Goal: Transaction & Acquisition: Obtain resource

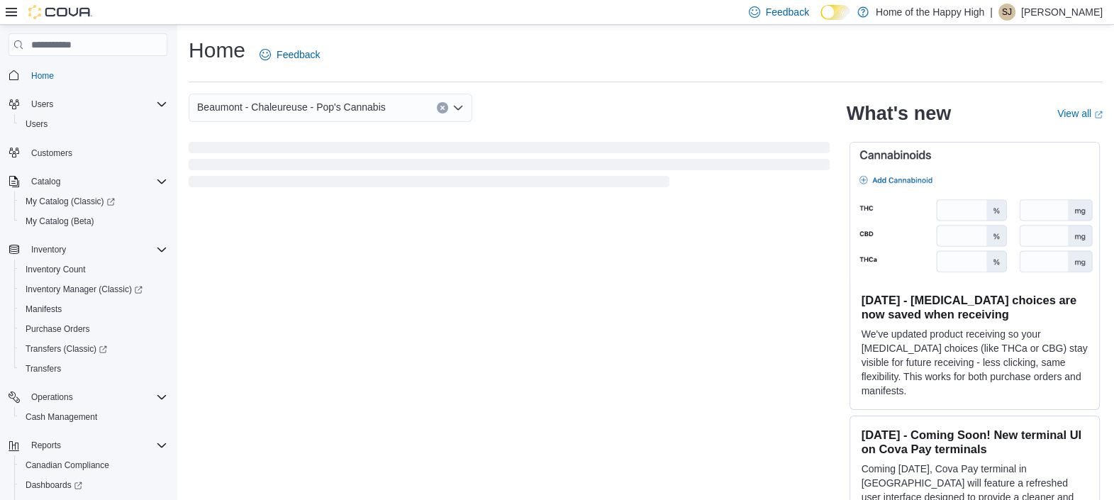
click at [1012, 11] on span "SJ" at bounding box center [1007, 12] width 10 height 17
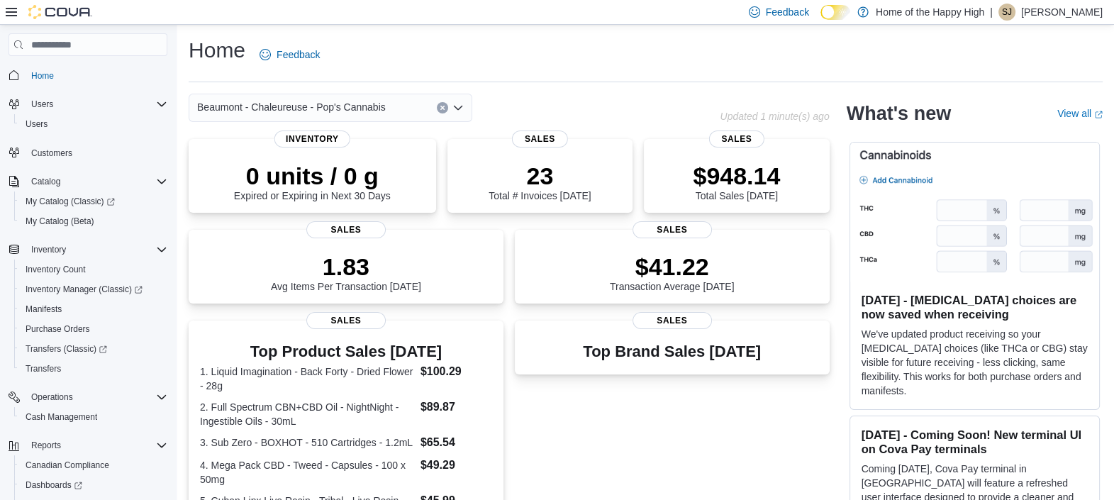
click at [691, 57] on div "Home Feedback" at bounding box center [646, 54] width 914 height 37
click at [62, 267] on span "Inventory Count" at bounding box center [56, 269] width 60 height 11
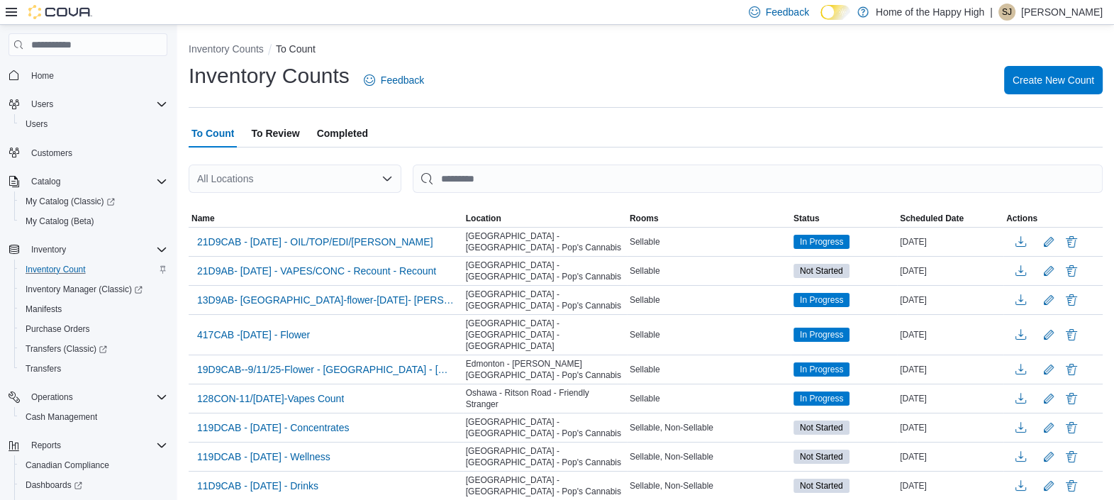
click at [362, 183] on div "All Locations" at bounding box center [295, 178] width 213 height 28
type input "*****"
click at [326, 198] on span "Beaumont - Chaleureuse - Pop's Cannabis" at bounding box center [351, 203] width 189 height 14
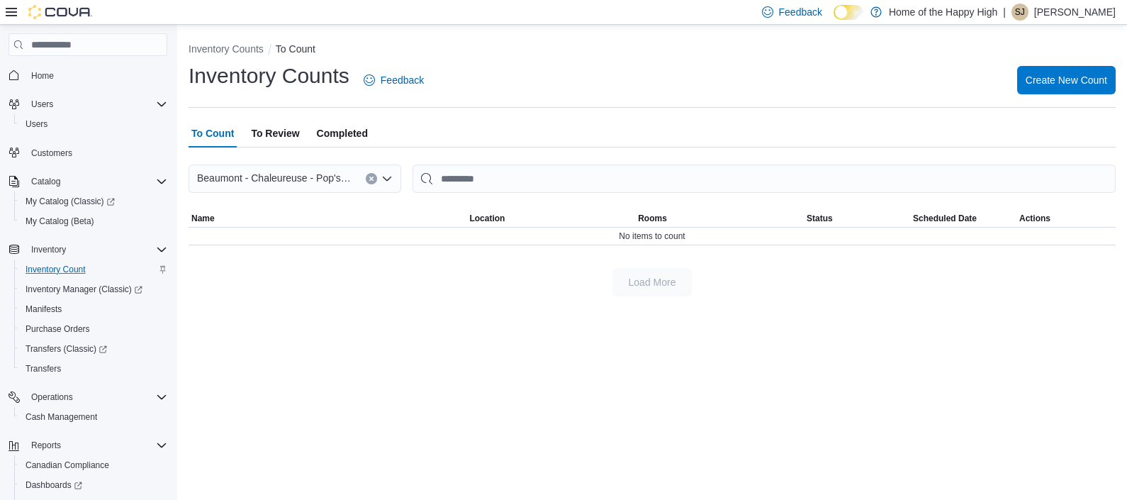
click at [269, 130] on span "To Review" at bounding box center [275, 133] width 48 height 28
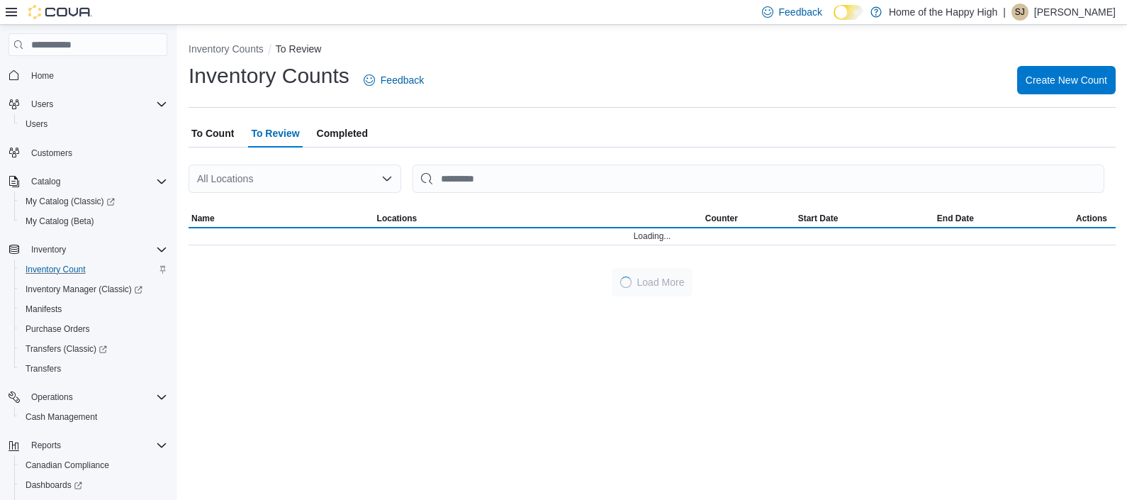
click at [361, 184] on div "All Locations" at bounding box center [295, 178] width 213 height 28
type input "*****"
click at [323, 199] on span "Beaumont - Chaleureuse - Pop's Cannabis" at bounding box center [351, 203] width 189 height 14
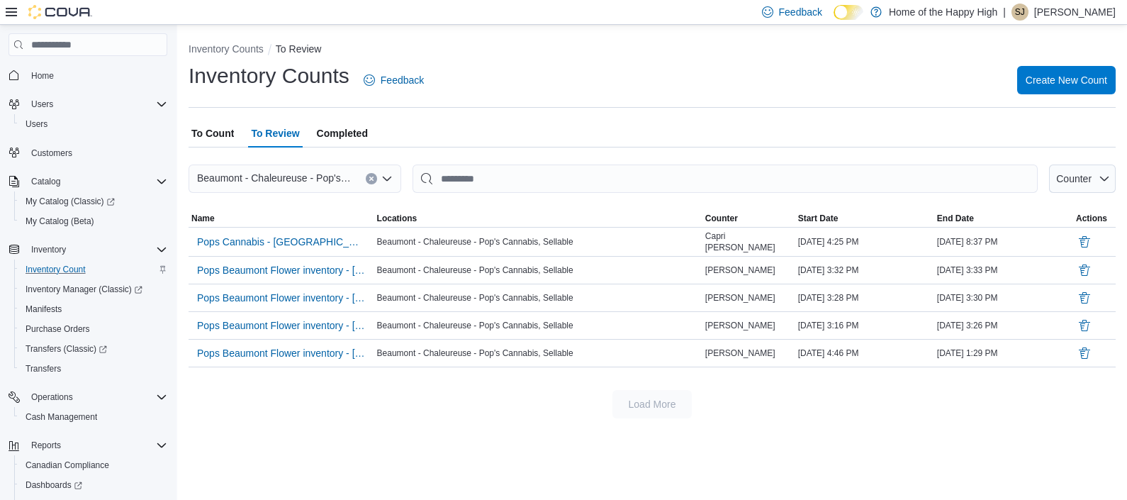
click at [214, 135] on span "To Count" at bounding box center [212, 133] width 43 height 28
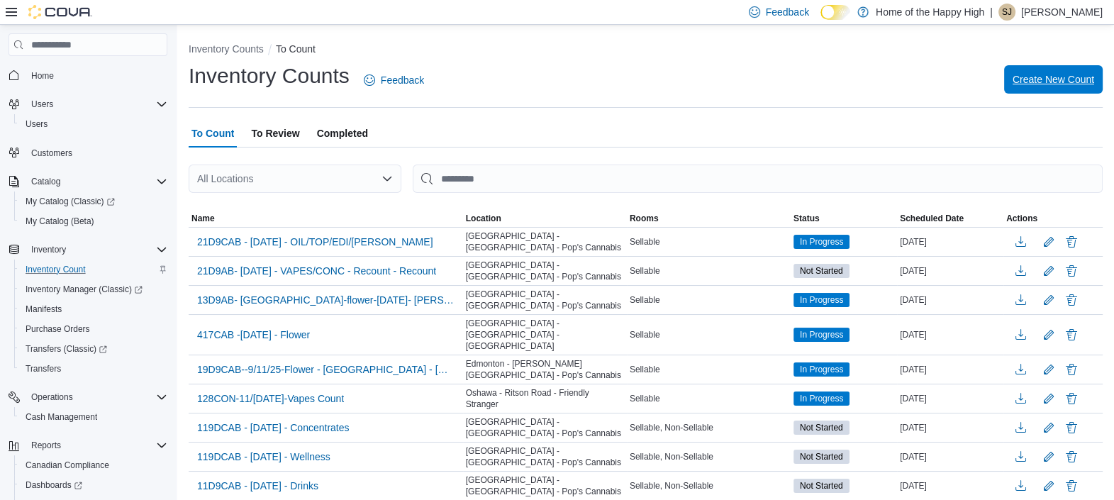
click at [1068, 82] on span "Create New Count" at bounding box center [1053, 79] width 82 height 14
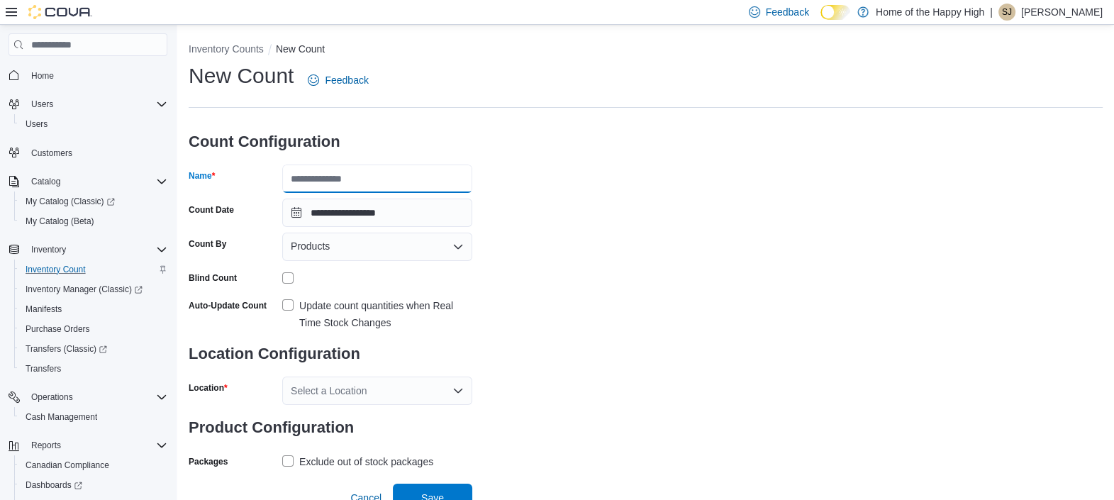
click at [378, 169] on input "Name" at bounding box center [377, 178] width 190 height 28
type input "**********"
click at [449, 245] on div "Products" at bounding box center [377, 247] width 190 height 28
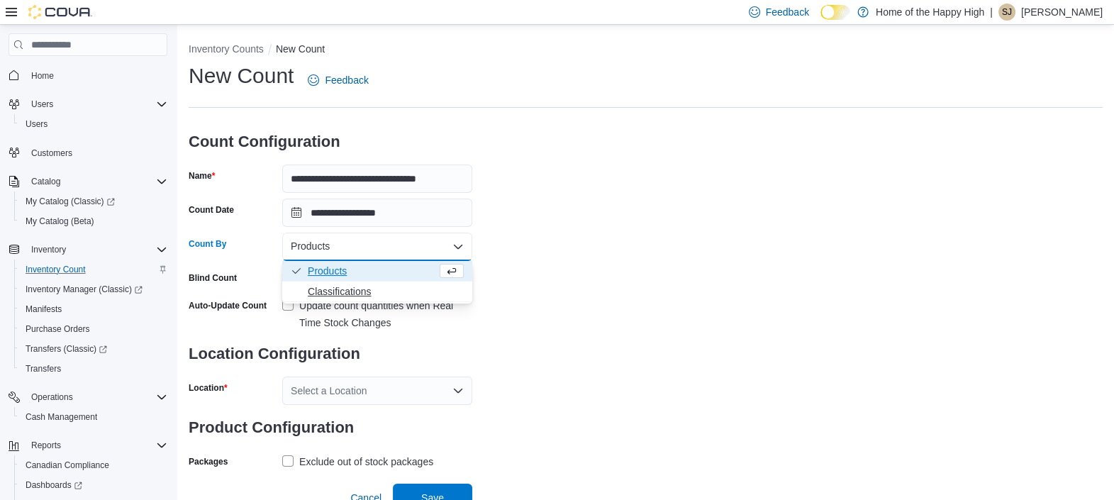
click at [344, 288] on span "Classifications" at bounding box center [386, 291] width 156 height 14
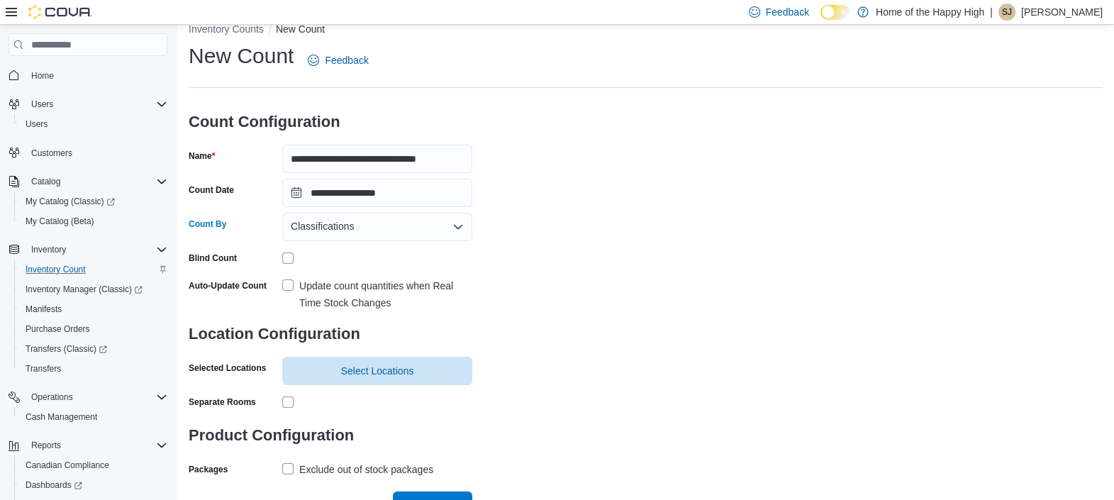
scroll to position [39, 0]
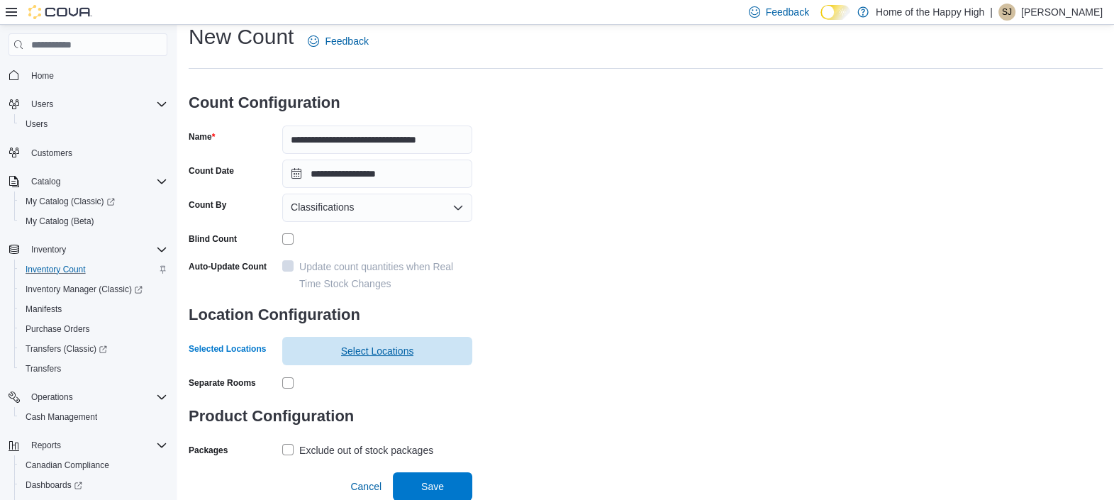
click at [383, 347] on span "Select Locations" at bounding box center [377, 351] width 73 height 14
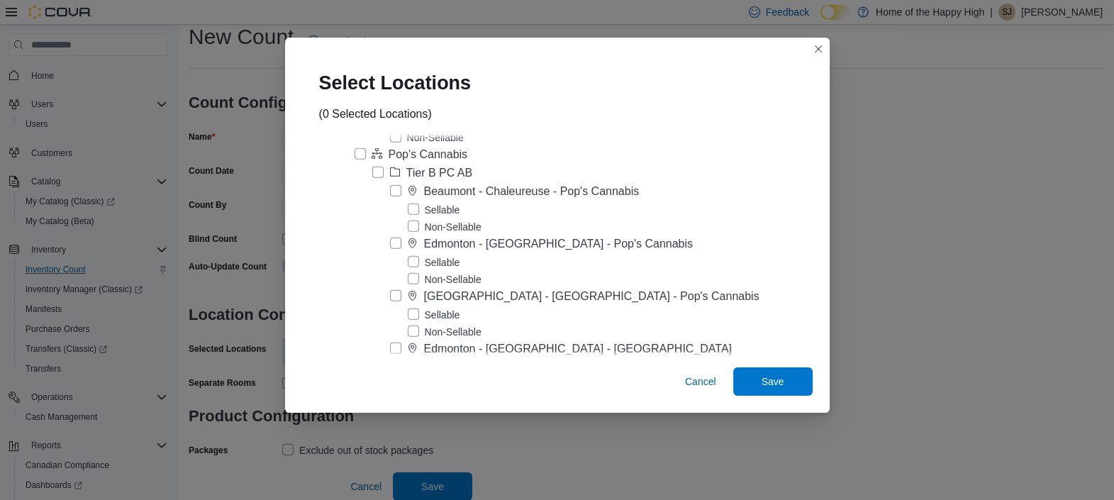
scroll to position [4873, 0]
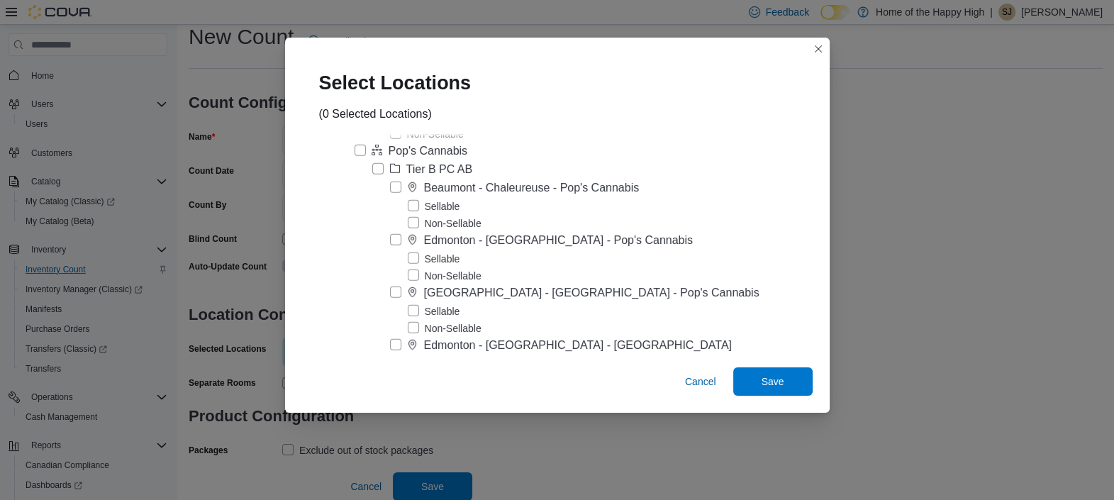
click at [454, 215] on label "Sellable" at bounding box center [434, 206] width 52 height 17
click at [761, 378] on span "Save" at bounding box center [772, 381] width 23 height 14
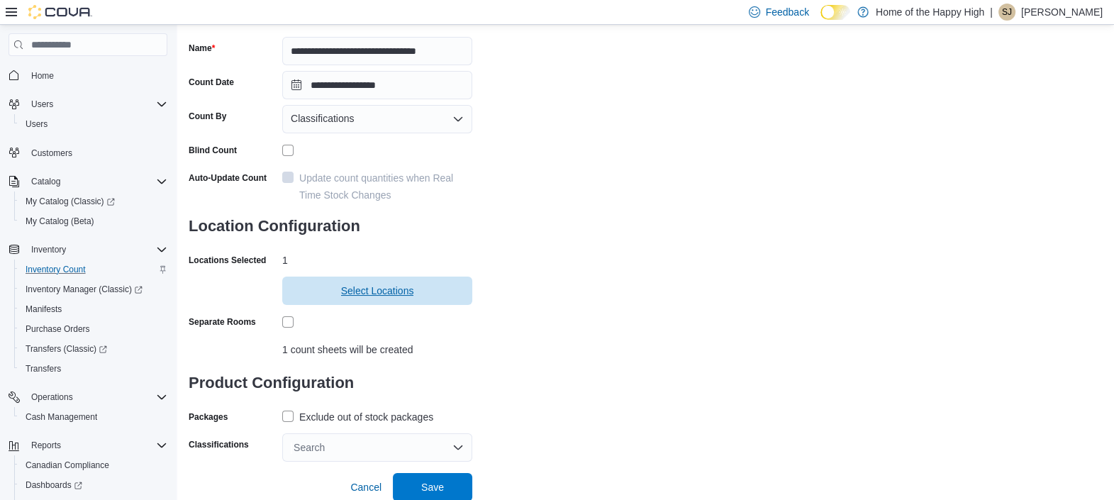
scroll to position [129, 0]
click at [287, 413] on label "Exclude out of stock packages" at bounding box center [357, 415] width 151 height 17
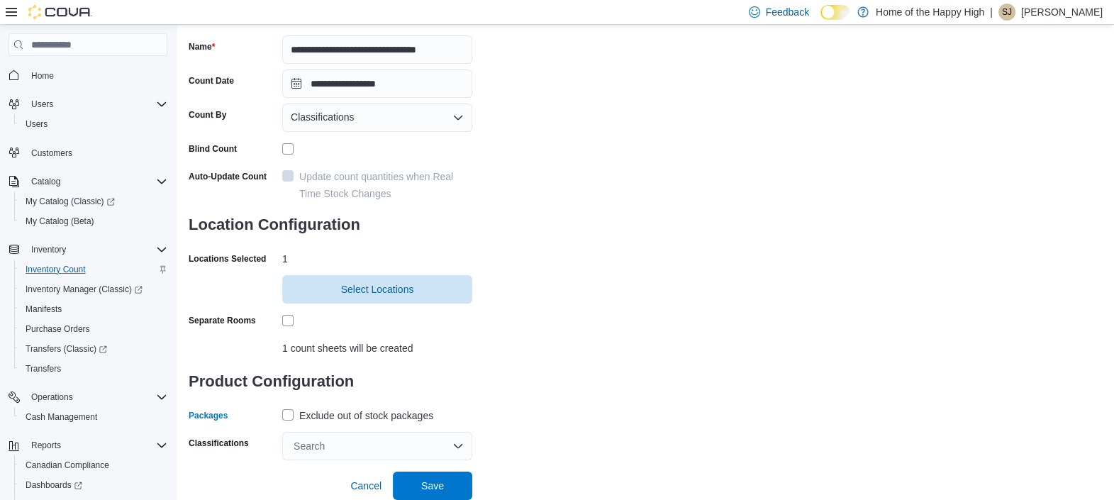
drag, startPoint x: 455, startPoint y: 442, endPoint x: 471, endPoint y: 436, distance: 17.3
click at [457, 441] on div "Search" at bounding box center [377, 446] width 190 height 28
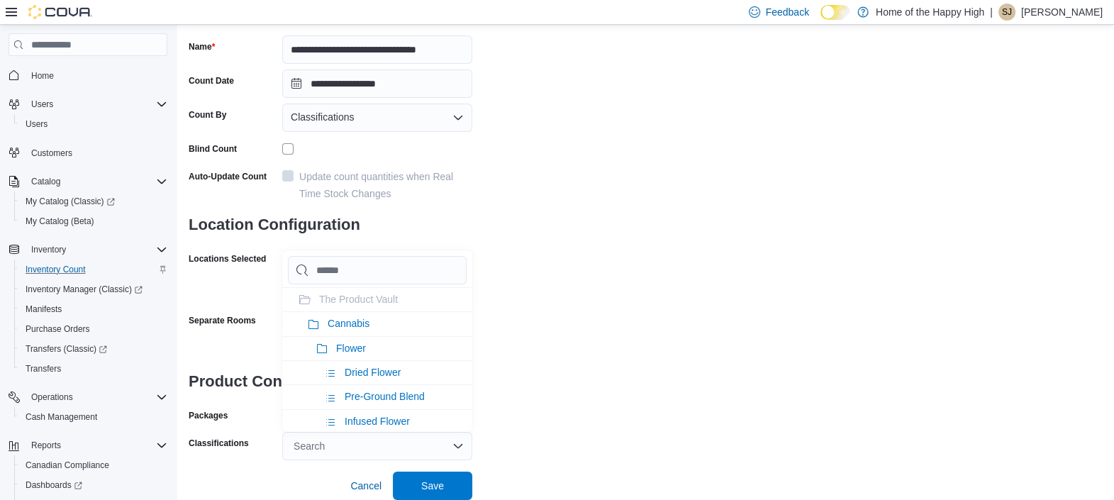
type input "*"
type input "**"
type input "***"
type input "****"
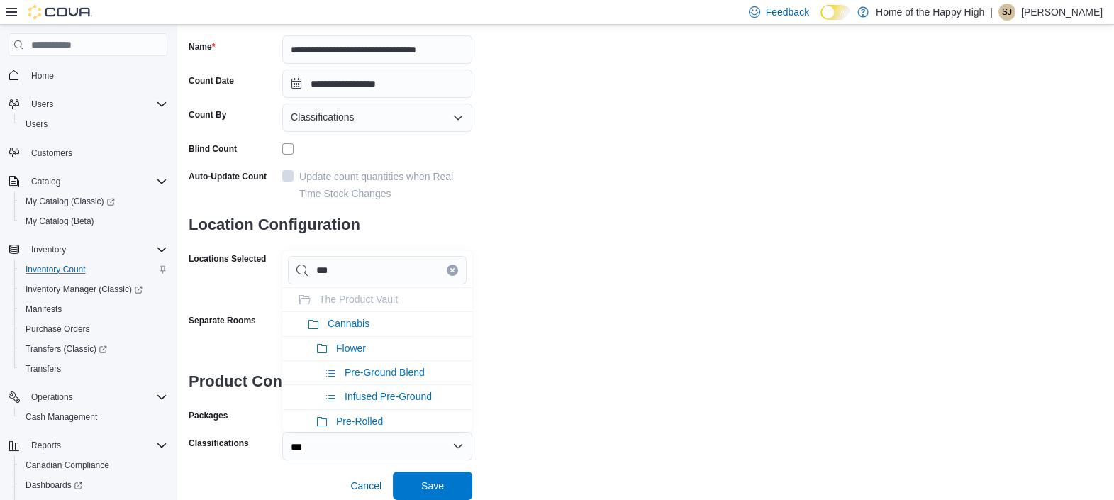
type input "****"
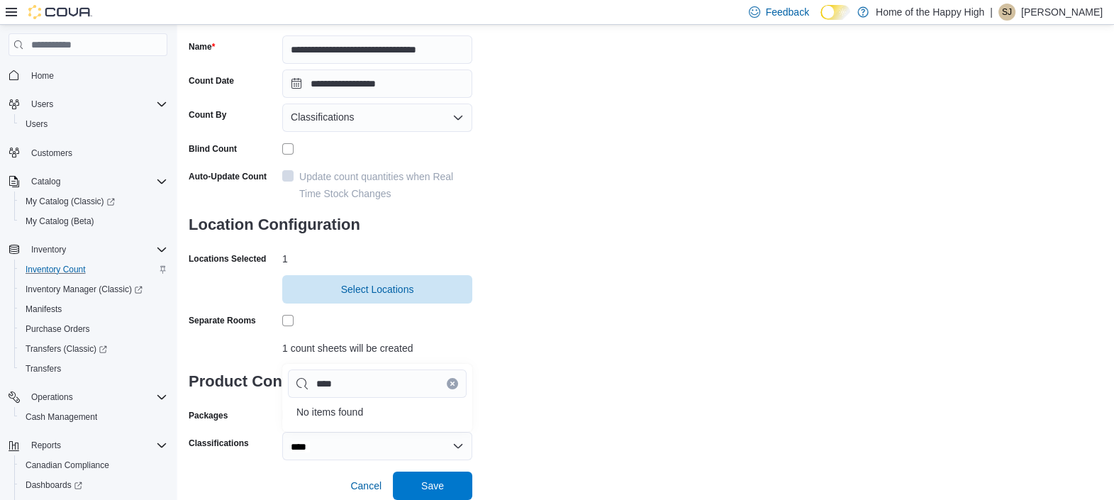
type input "*****"
type input "****"
type input "***"
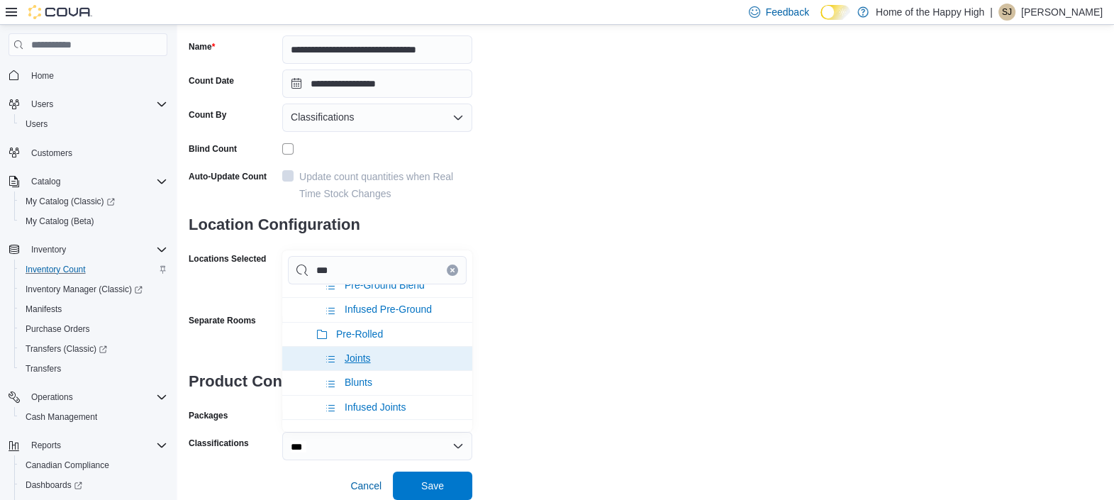
scroll to position [88, 0]
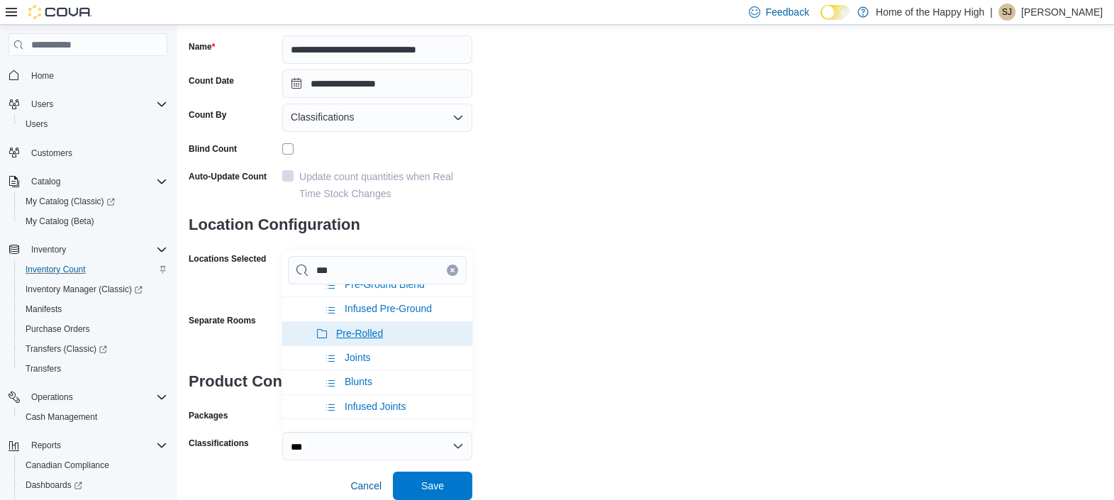
type input "***"
click at [361, 328] on span "Pre-Rolled" at bounding box center [359, 333] width 47 height 11
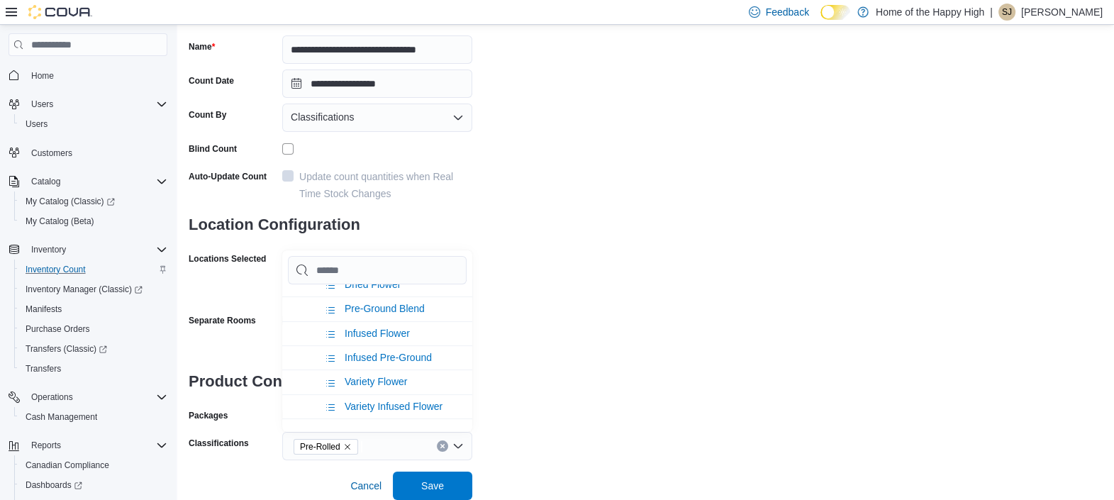
scroll to position [112, 0]
click at [633, 381] on div "**********" at bounding box center [646, 196] width 914 height 527
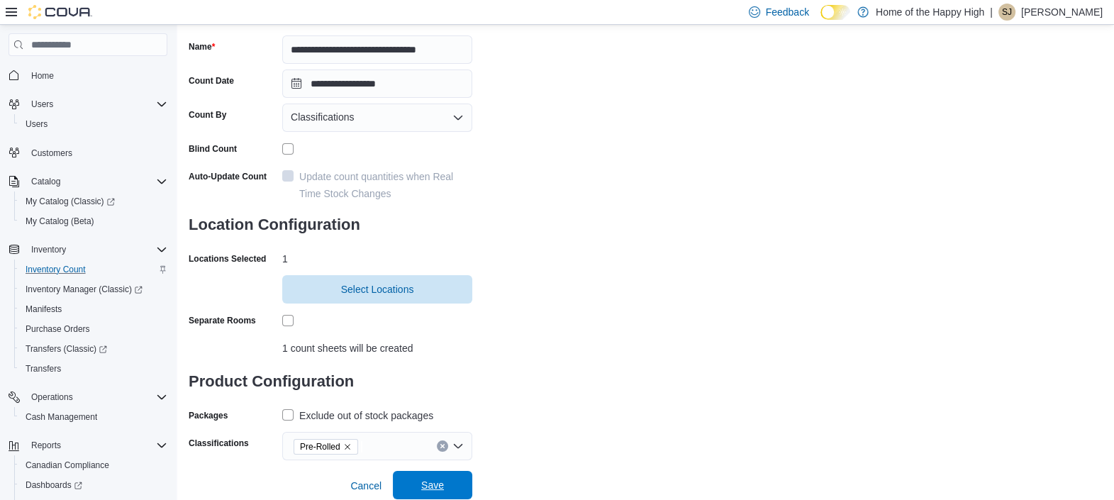
click at [432, 486] on span "Save" at bounding box center [432, 485] width 23 height 14
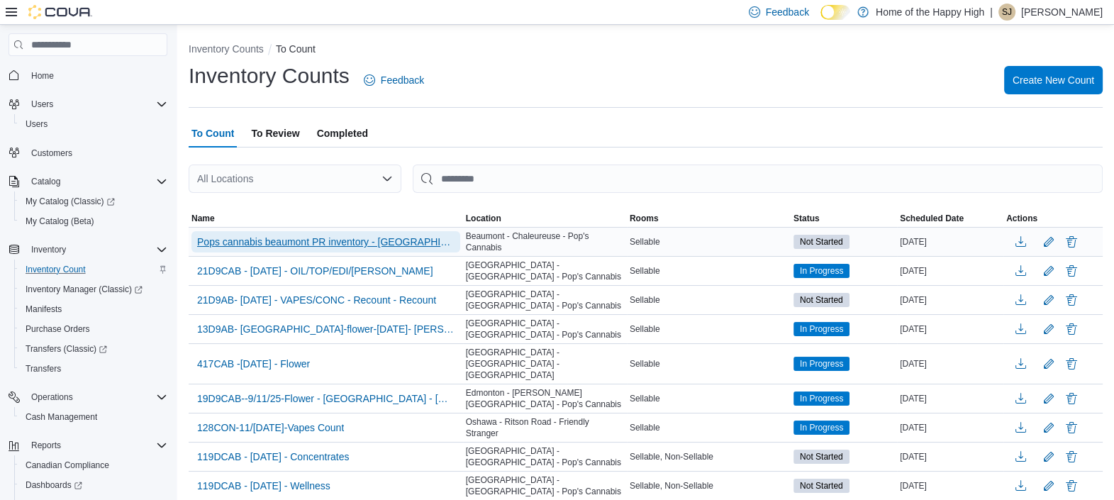
click at [304, 239] on span "Pops cannabis beaumont PR inventory - [GEOGRAPHIC_DATA] - Pop's Cannabis" at bounding box center [325, 242] width 257 height 14
click at [333, 237] on span "Pops cannabis beaumont PR inventory - [GEOGRAPHIC_DATA] - Pop's Cannabis" at bounding box center [325, 242] width 257 height 14
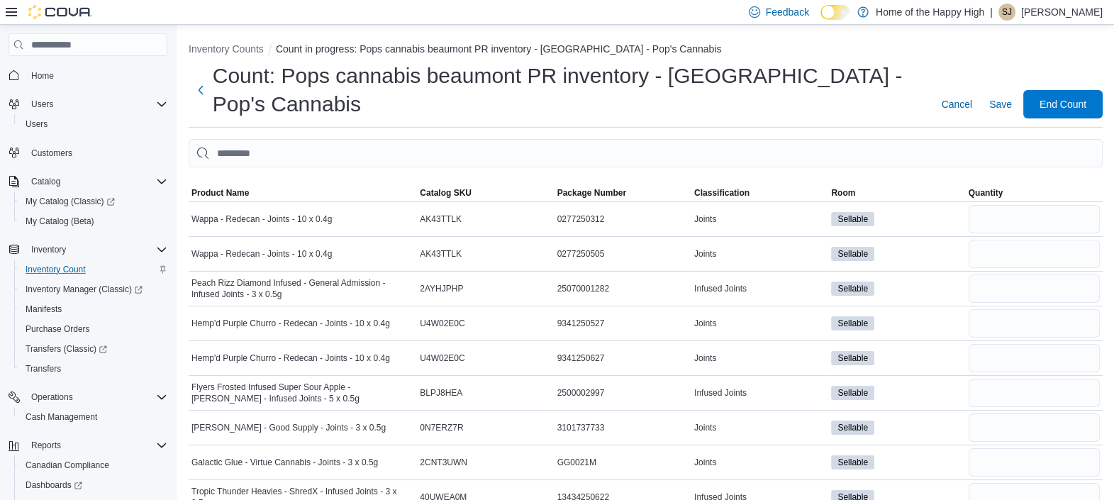
scroll to position [94, 0]
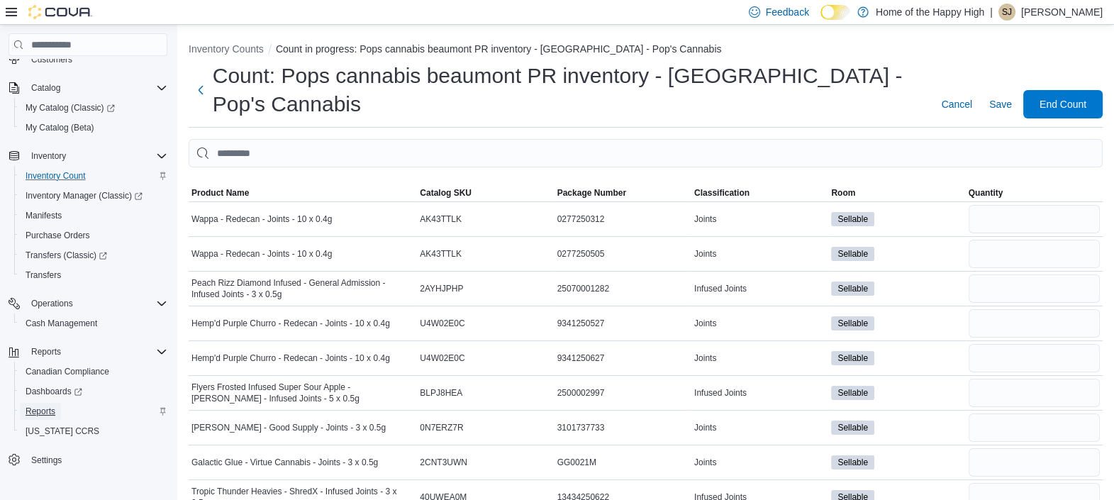
click at [35, 405] on span "Reports" at bounding box center [41, 410] width 30 height 11
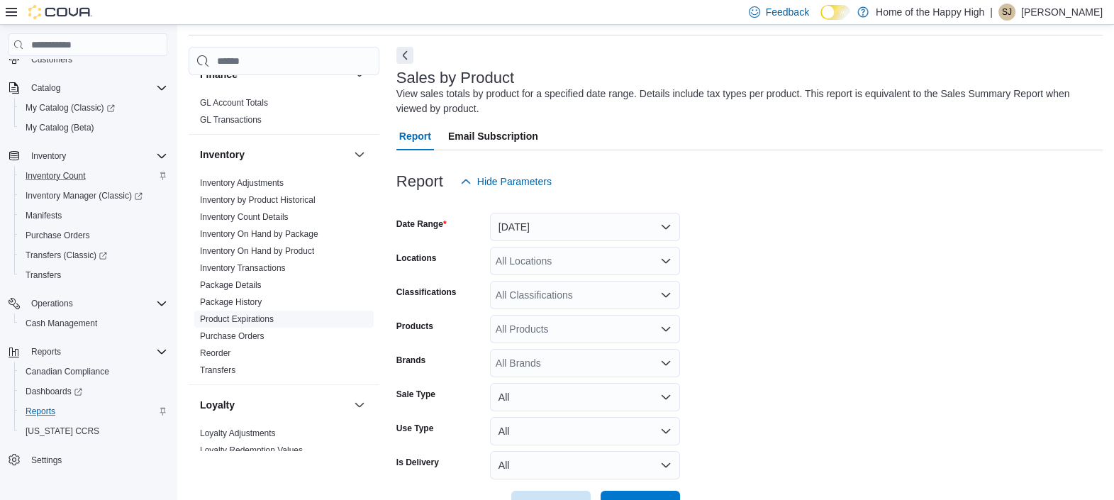
scroll to position [266, 0]
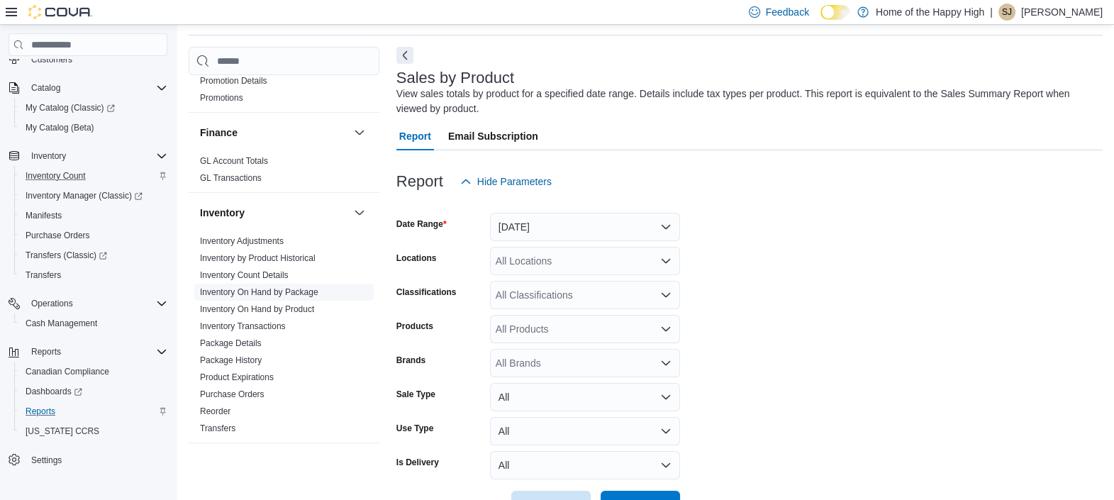
click at [276, 292] on link "Inventory On Hand by Package" at bounding box center [259, 292] width 118 height 10
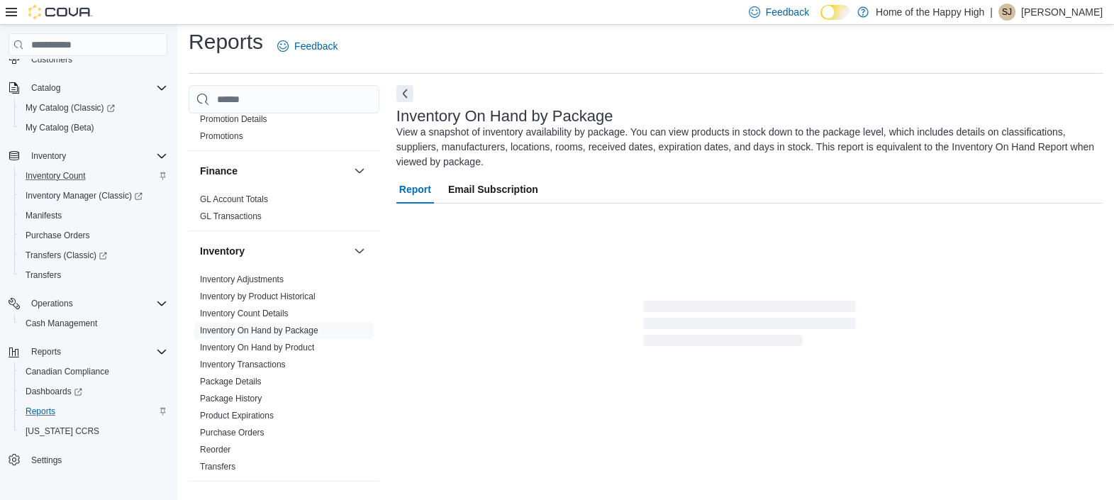
scroll to position [62, 0]
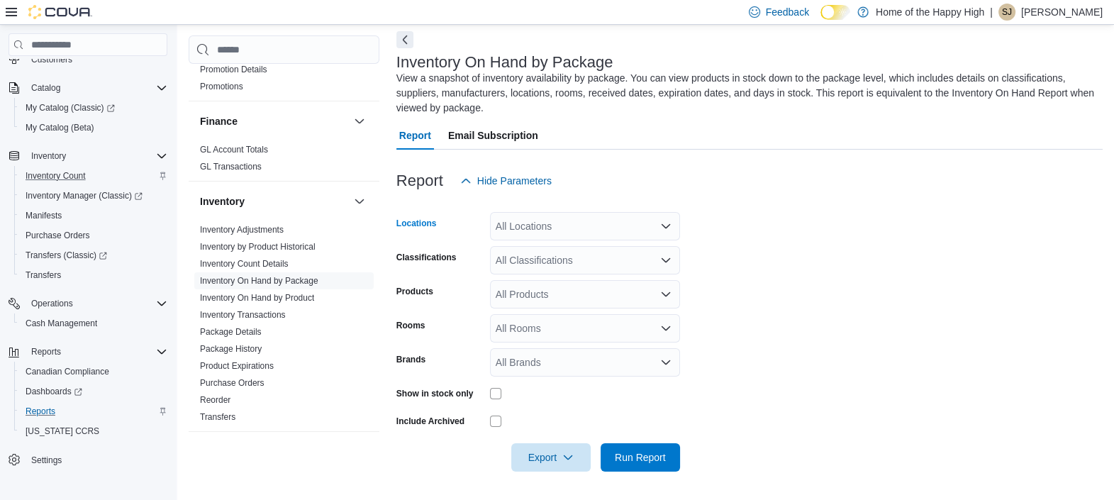
click at [654, 221] on div "All Locations" at bounding box center [585, 226] width 190 height 28
type input "****"
click at [618, 249] on span "Beaumont - Chaleureuse - Pop's Cannabis" at bounding box center [636, 250] width 189 height 14
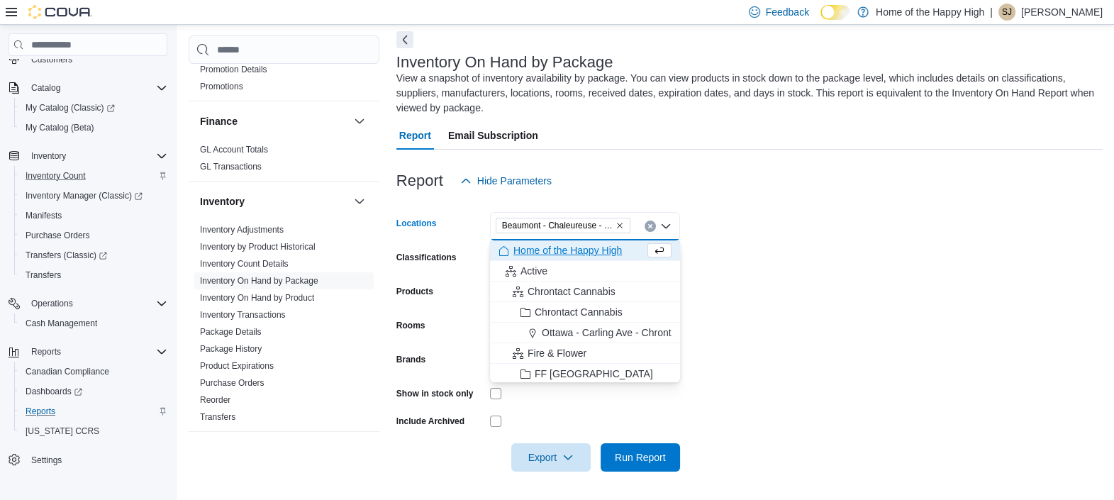
click at [764, 242] on form "Locations [GEOGRAPHIC_DATA] - Pop's Cannabis Combo box. Selected. [GEOGRAPHIC_D…" at bounding box center [749, 333] width 706 height 276
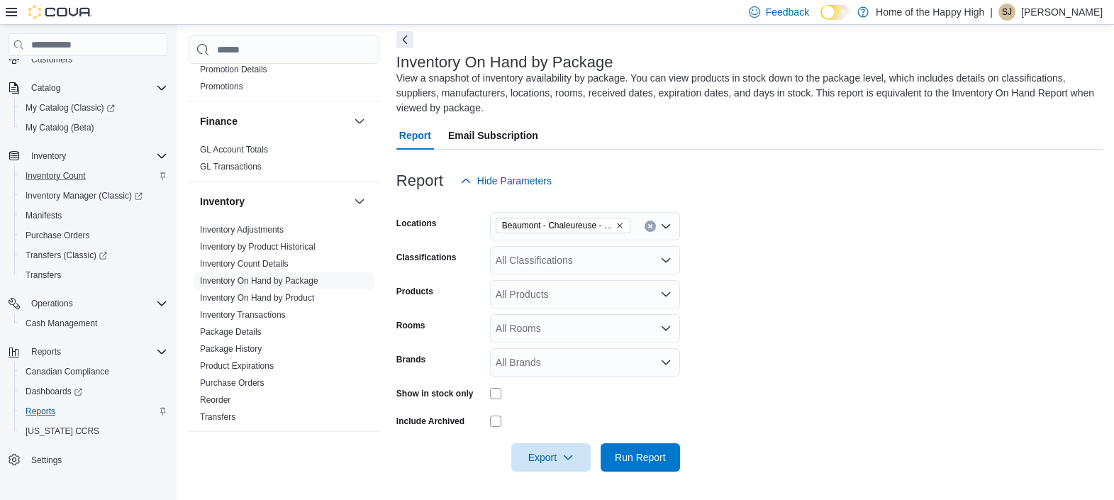
click at [645, 259] on div "All Classifications" at bounding box center [585, 260] width 190 height 28
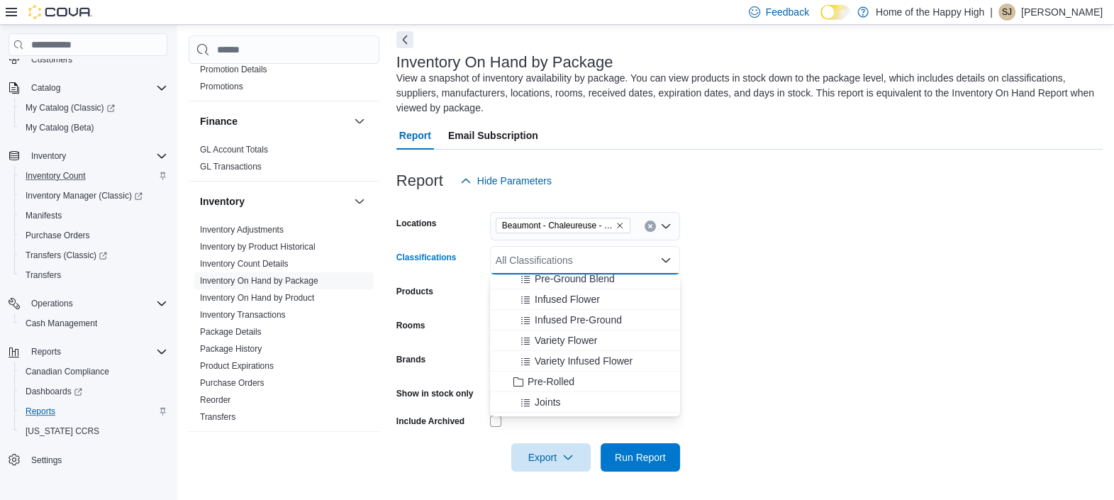
scroll to position [177, 0]
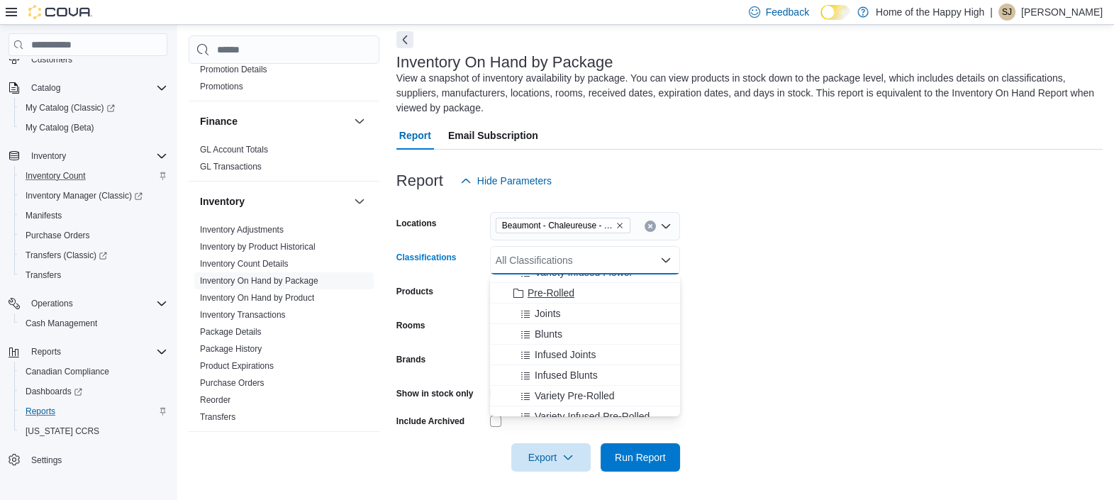
click at [547, 287] on span "Pre-Rolled" at bounding box center [550, 293] width 47 height 14
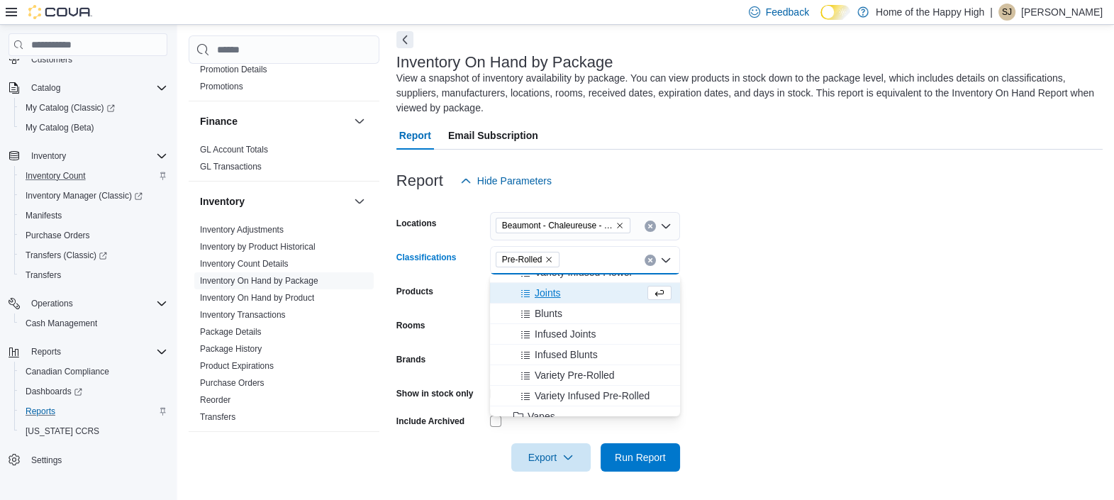
click at [770, 291] on form "Locations [GEOGRAPHIC_DATA] - Pop's Cannabis Classifications Pre-Rolled Combo b…" at bounding box center [749, 333] width 706 height 276
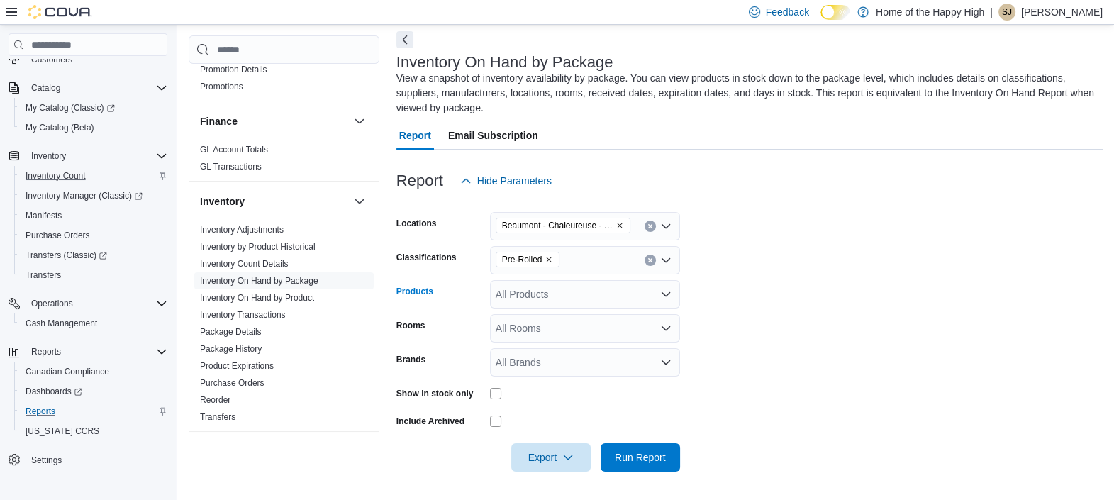
click at [664, 294] on icon "Open list of options" at bounding box center [665, 294] width 9 height 4
click at [795, 308] on form "Locations [GEOGRAPHIC_DATA] - Pop's Cannabis Classifications Pre-Rolled Product…" at bounding box center [749, 333] width 706 height 276
click at [662, 326] on icon "Open list of options" at bounding box center [665, 328] width 9 height 4
click at [811, 335] on form "Locations [GEOGRAPHIC_DATA] - Pop's Cannabis Classifications Pre-Rolled Product…" at bounding box center [749, 333] width 706 height 276
click at [661, 326] on icon "Open list of options" at bounding box center [665, 328] width 9 height 4
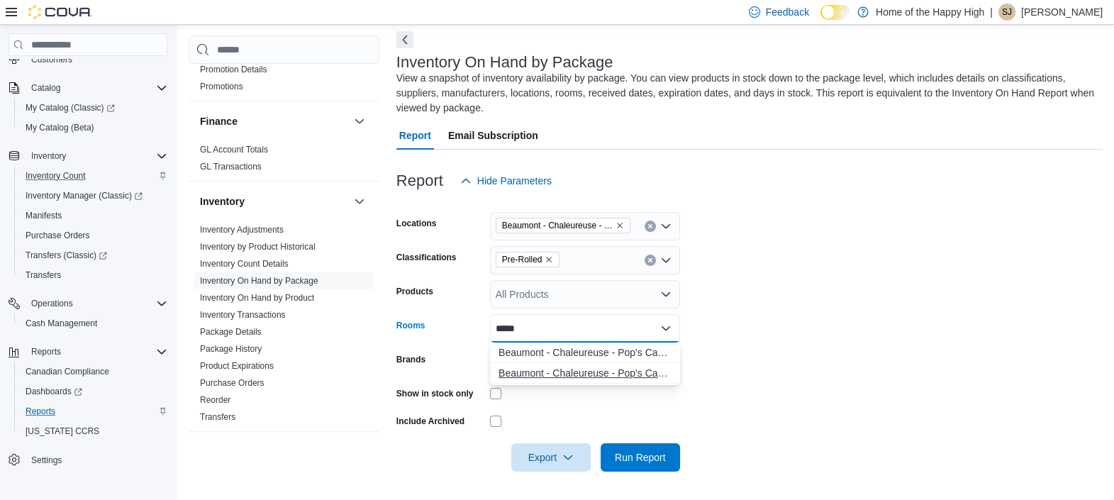
type input "*****"
click at [603, 369] on span "Beaumont - Chaleureuse - Pop's Cannabis - Sellable" at bounding box center [584, 373] width 173 height 14
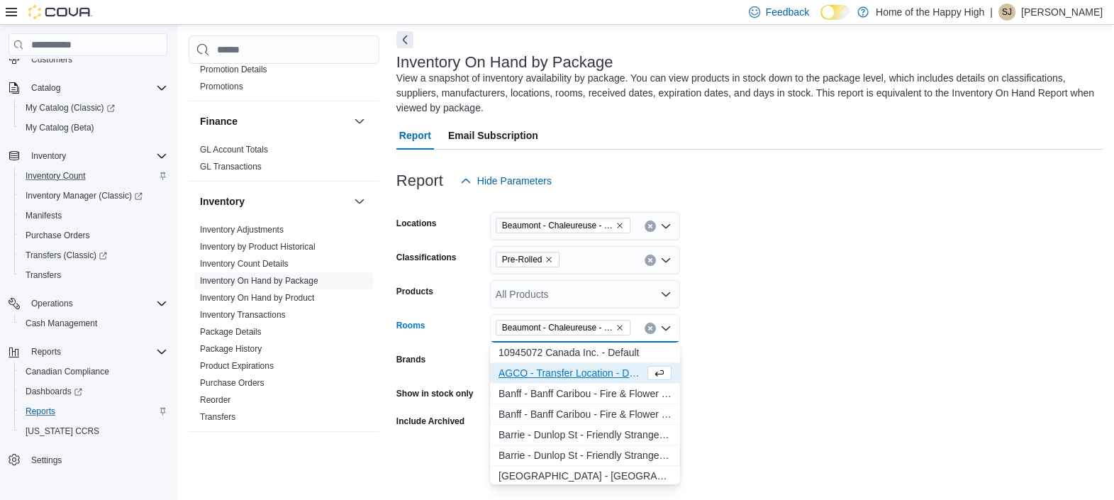
click at [778, 375] on form "Locations [GEOGRAPHIC_DATA] - Pop's Cannabis Classifications Pre-Rolled Product…" at bounding box center [749, 333] width 706 height 276
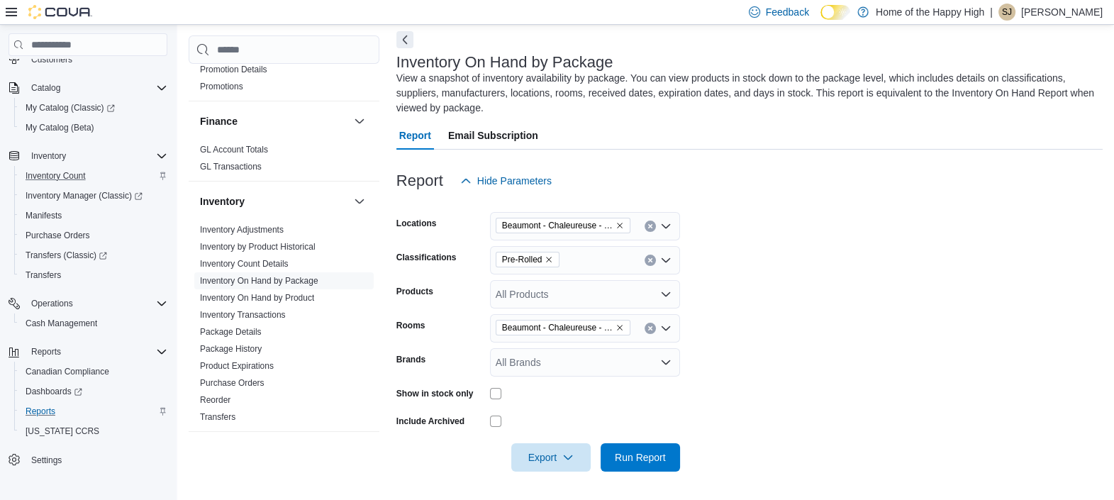
click at [486, 395] on div "Show in stock only" at bounding box center [538, 393] width 284 height 22
drag, startPoint x: 637, startPoint y: 459, endPoint x: 590, endPoint y: 456, distance: 46.9
click at [637, 459] on span "Run Report" at bounding box center [640, 457] width 51 height 14
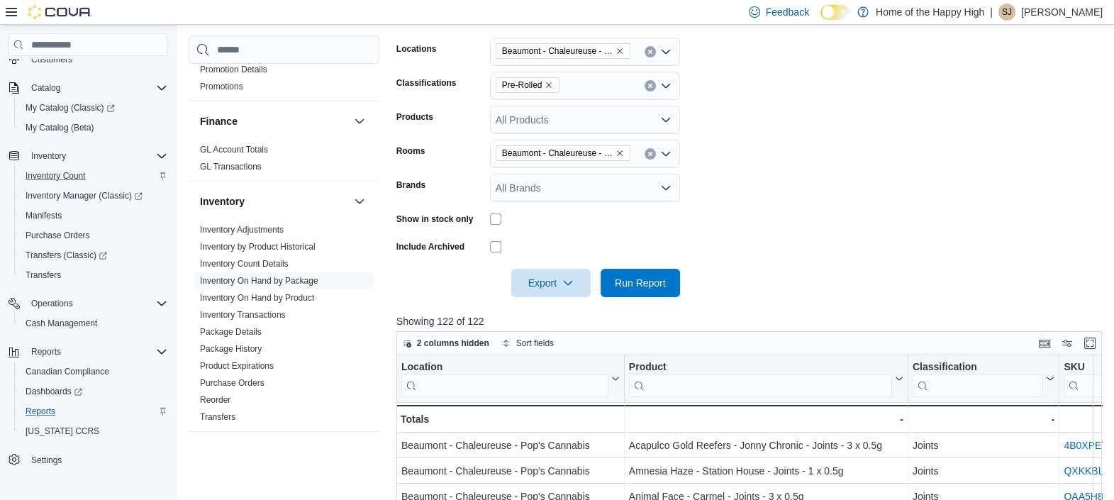
scroll to position [213, 0]
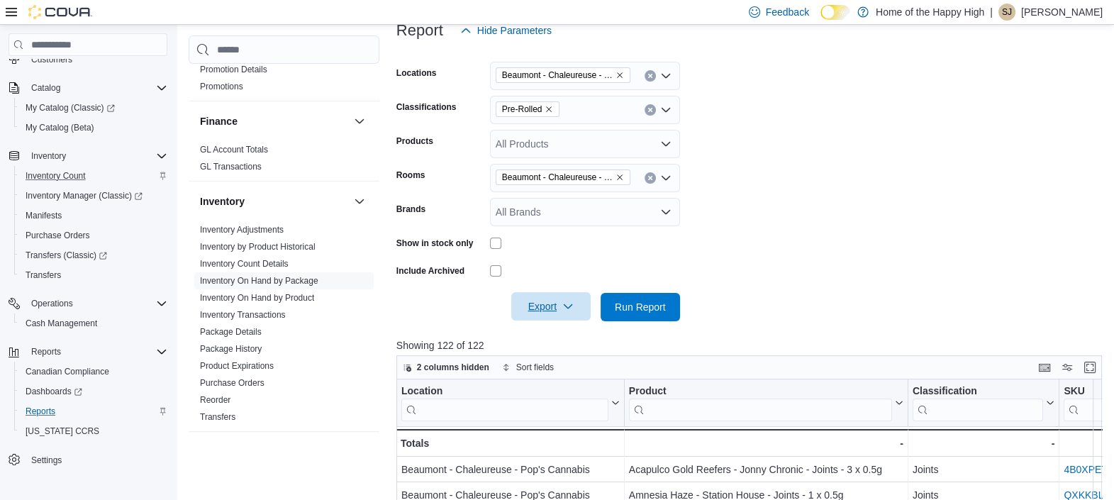
click at [567, 305] on icon "button" at bounding box center [567, 306] width 11 height 11
click at [549, 340] on span "Export to Excel" at bounding box center [553, 335] width 64 height 11
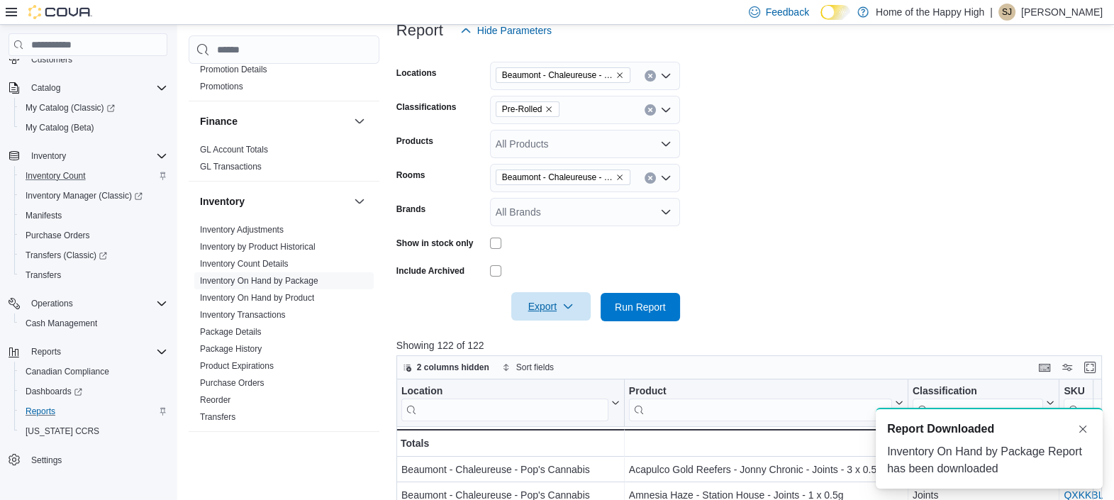
scroll to position [0, 0]
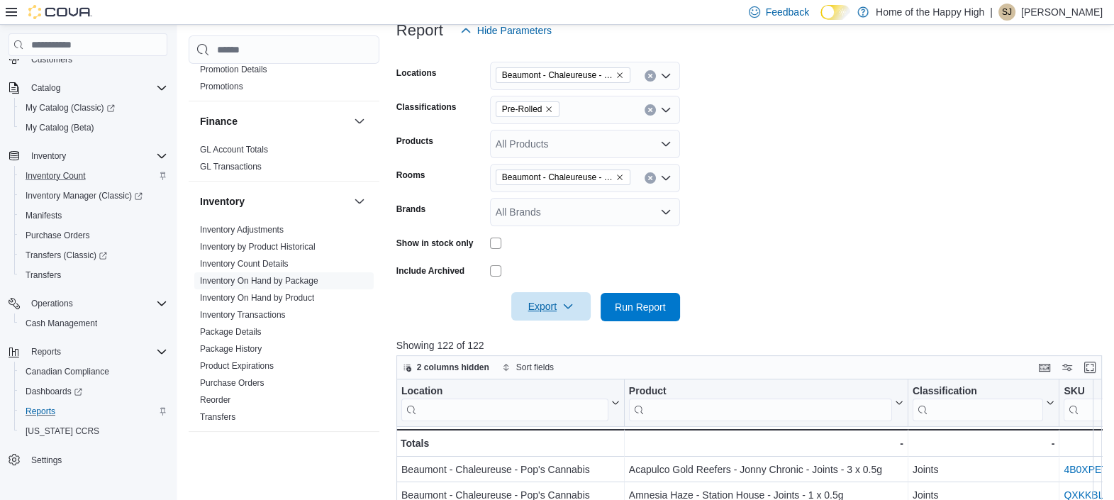
click at [463, 165] on div "Rooms" at bounding box center [440, 178] width 88 height 28
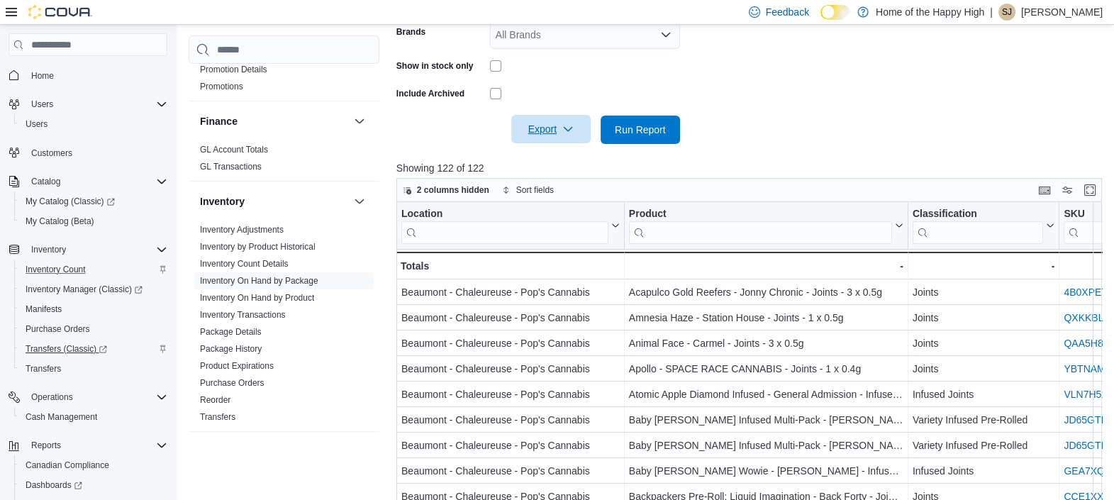
scroll to position [124, 0]
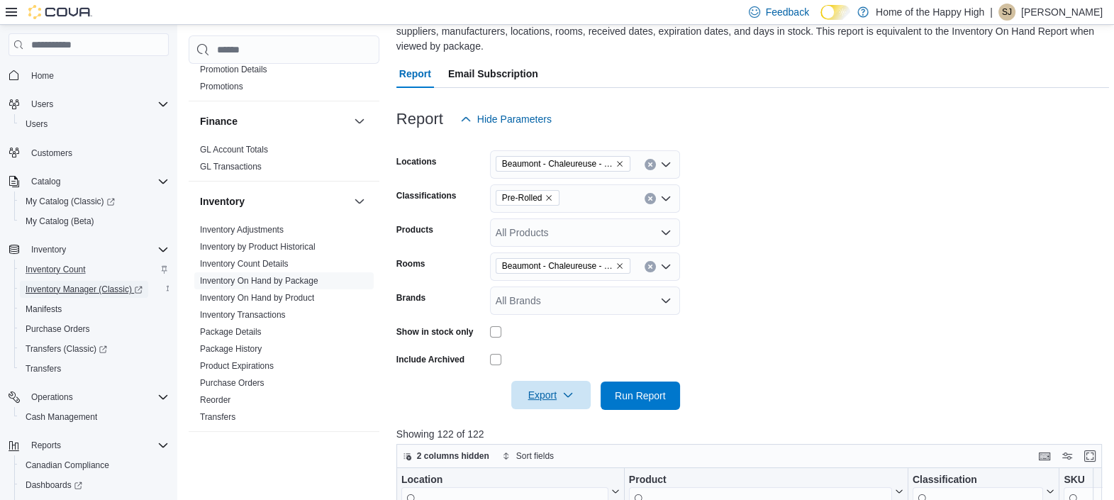
click at [79, 284] on span "Inventory Manager (Classic)" at bounding box center [84, 289] width 117 height 11
